Goal: Navigation & Orientation: Find specific page/section

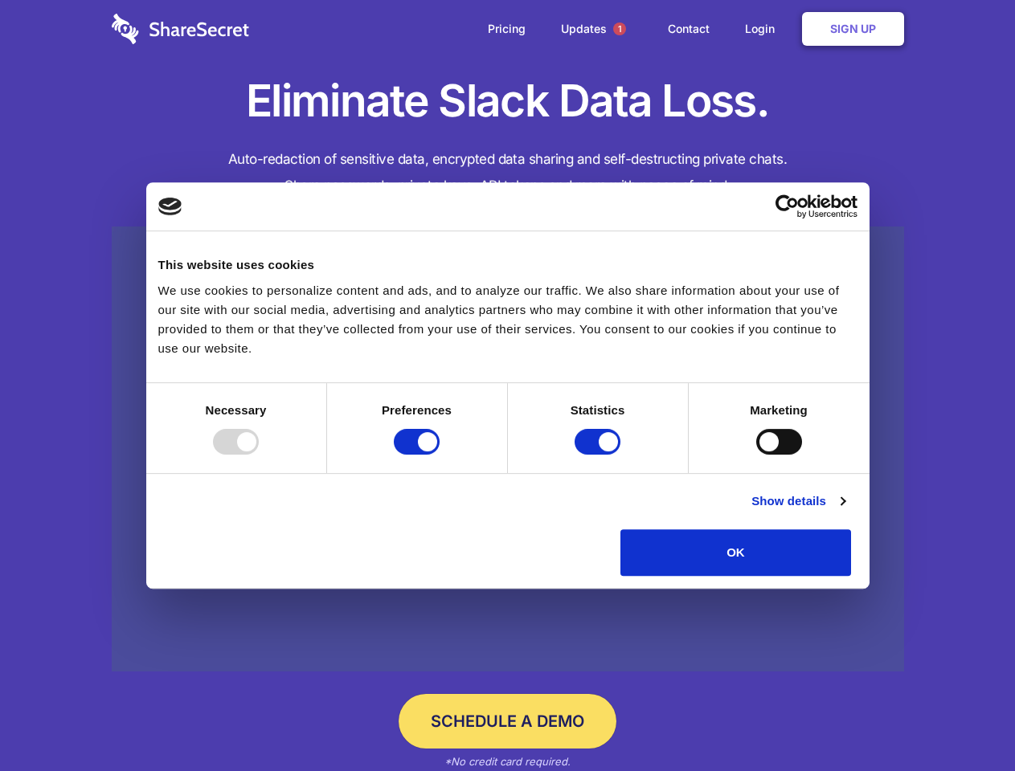
click at [259, 455] on div at bounding box center [236, 442] width 46 height 26
click at [439, 455] on input "Preferences" at bounding box center [417, 442] width 46 height 26
checkbox input "false"
click at [599, 455] on input "Statistics" at bounding box center [597, 442] width 46 height 26
checkbox input "false"
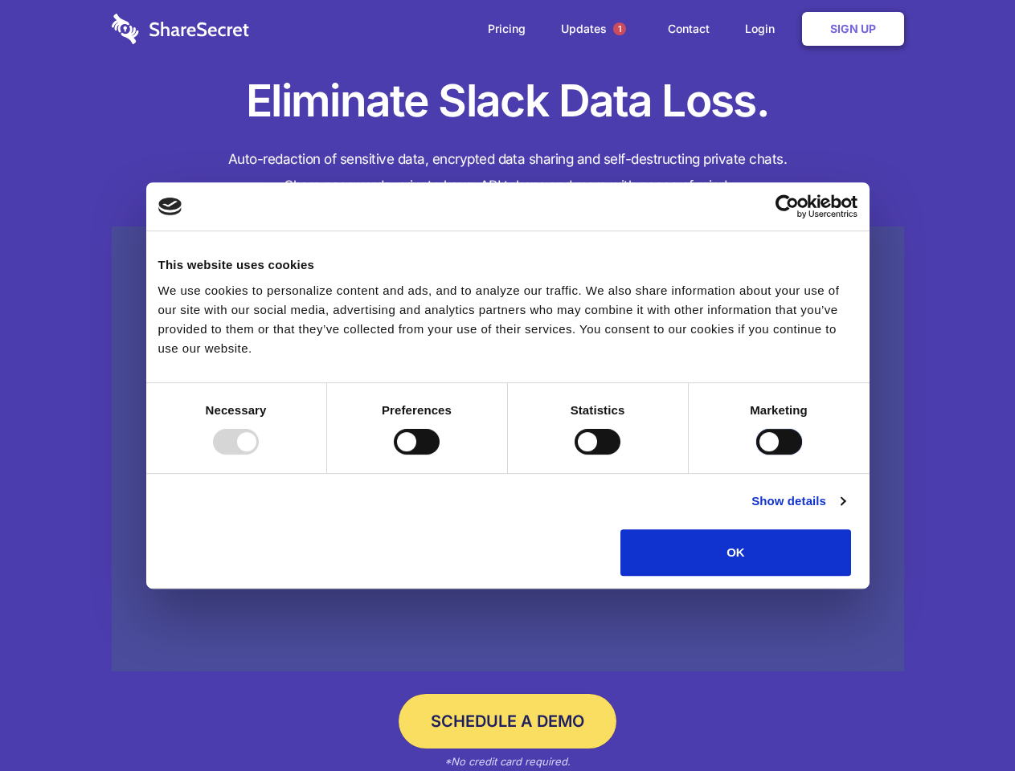
click at [756, 455] on input "Marketing" at bounding box center [779, 442] width 46 height 26
checkbox input "true"
click at [844, 511] on link "Show details" at bounding box center [797, 501] width 93 height 19
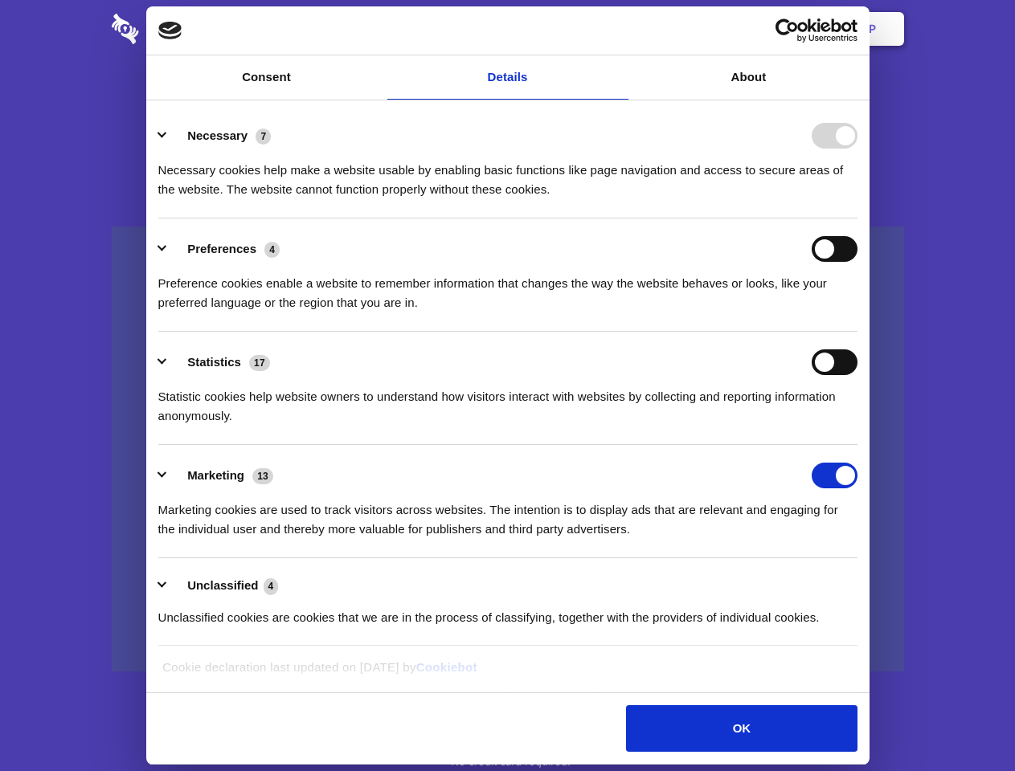
click at [888, 582] on link at bounding box center [508, 450] width 792 height 446
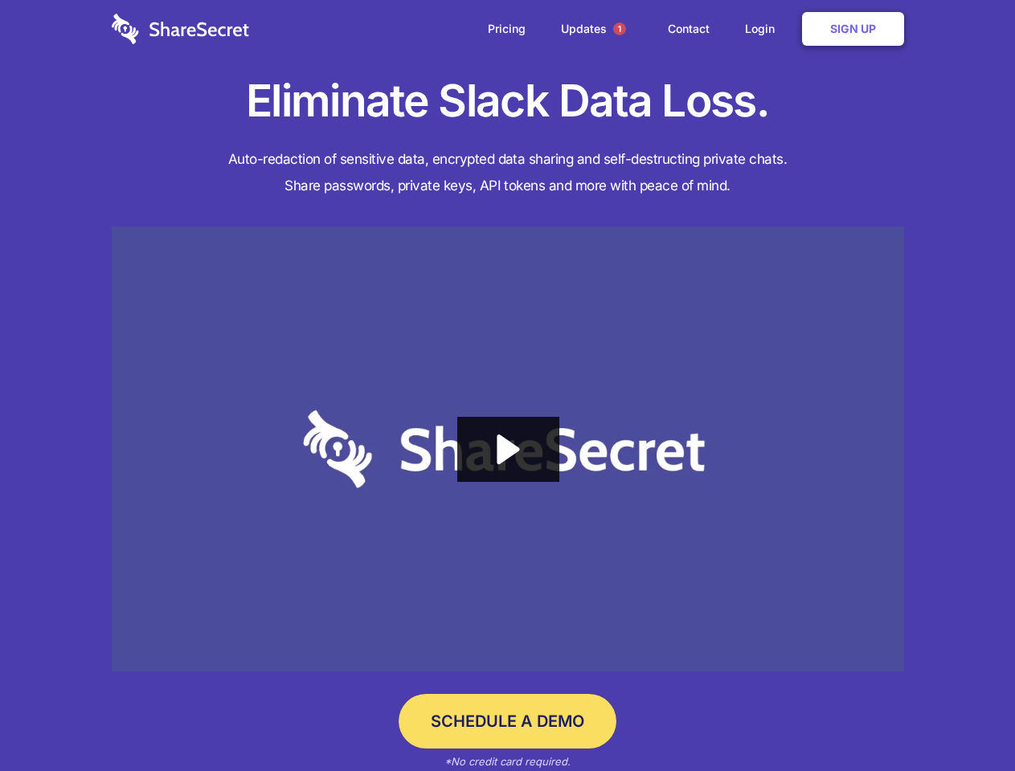
click at [619, 29] on span "1" at bounding box center [619, 28] width 13 height 13
